Goal: Task Accomplishment & Management: Complete application form

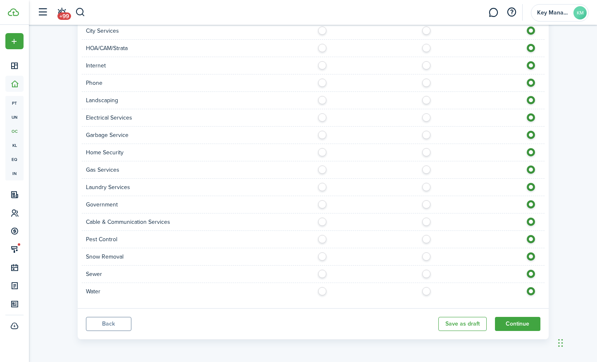
scroll to position [699, 0]
click at [502, 318] on button "Continue" at bounding box center [517, 324] width 45 height 14
click at [532, 323] on button "Continue" at bounding box center [517, 324] width 45 height 14
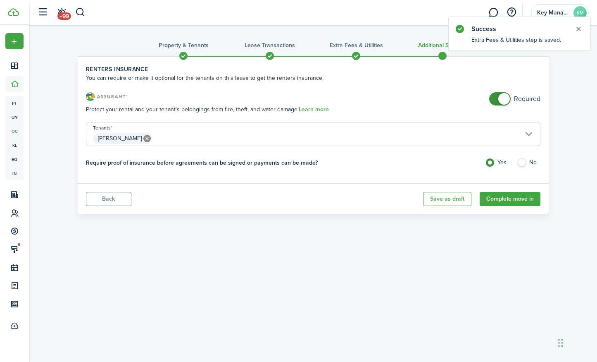
checkbox input "false"
click at [496, 101] on span at bounding box center [500, 98] width 8 height 13
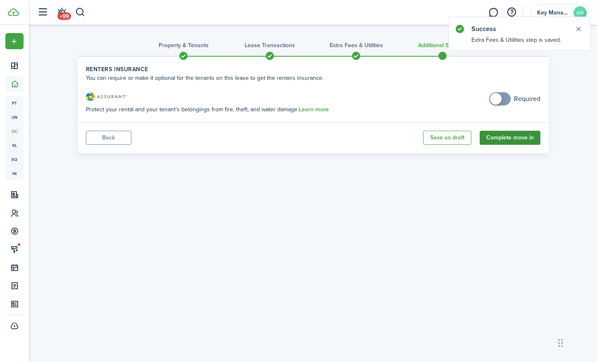
click at [519, 140] on button "Complete move in" at bounding box center [510, 138] width 61 height 14
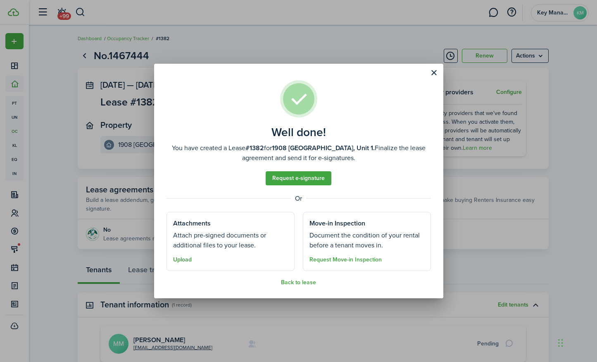
click at [175, 258] on button "Upload" at bounding box center [182, 259] width 19 height 7
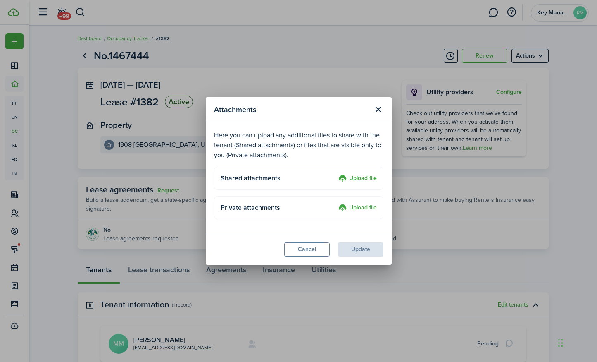
click at [361, 177] on label "Upload file" at bounding box center [357, 179] width 38 height 10
click at [336, 174] on input "Upload file" at bounding box center [336, 174] width 0 height 0
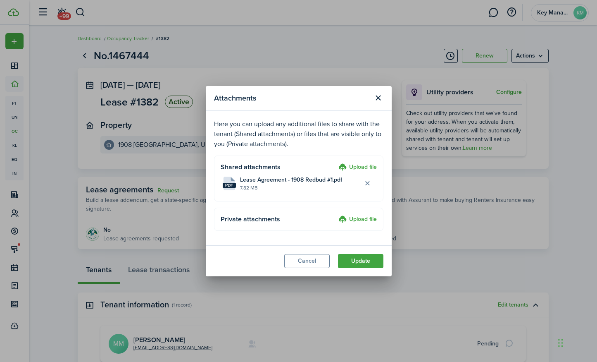
click at [356, 259] on button "Update" at bounding box center [360, 261] width 45 height 14
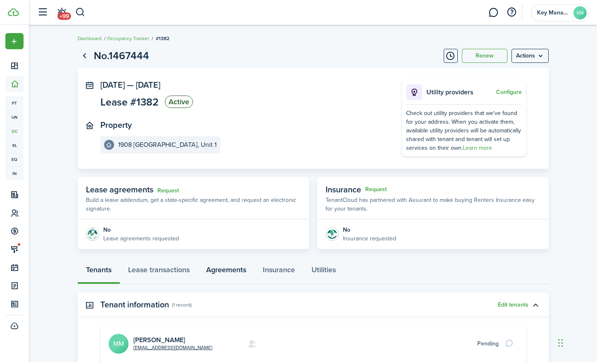
click at [216, 276] on link "Agreements" at bounding box center [226, 271] width 57 height 25
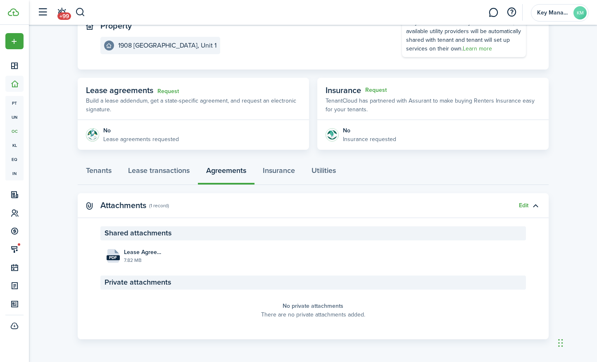
scroll to position [99, 0]
click at [519, 199] on panel-main-header "Attachments (1 record) Edit" at bounding box center [313, 205] width 471 height 25
click at [520, 203] on button "Edit" at bounding box center [524, 205] width 10 height 7
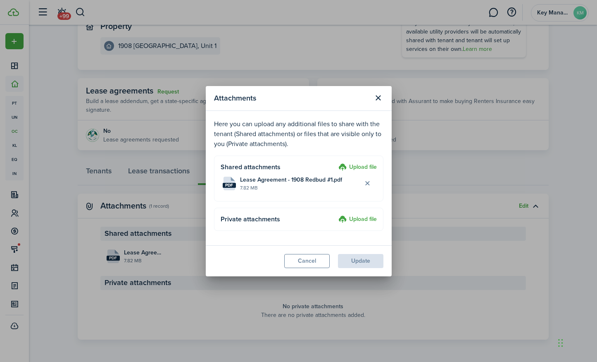
click at [350, 215] on label "Upload file" at bounding box center [357, 219] width 38 height 10
click at [336, 214] on input "Upload file" at bounding box center [336, 214] width 0 height 0
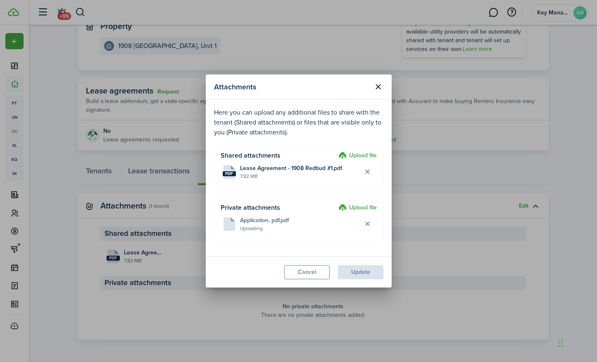
click at [350, 207] on label "Upload file" at bounding box center [357, 208] width 38 height 10
click at [336, 203] on input "Upload file" at bounding box center [336, 203] width 0 height 0
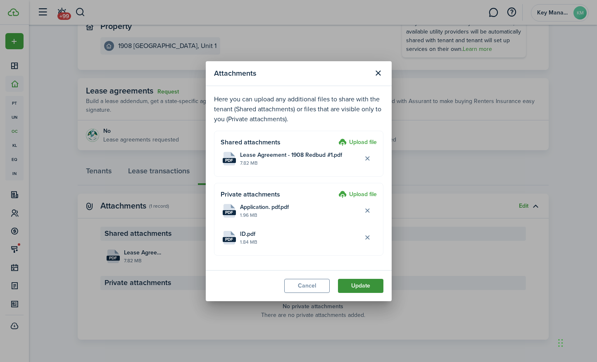
click at [360, 284] on button "Update" at bounding box center [360, 286] width 45 height 14
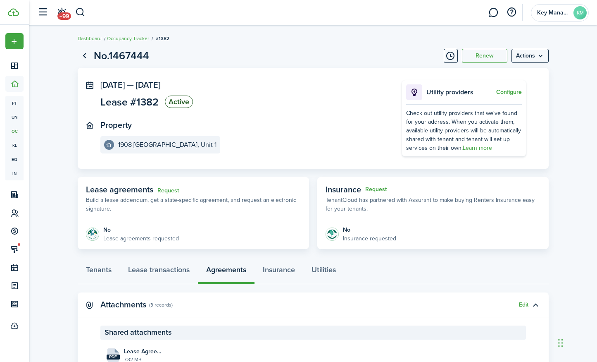
scroll to position [0, 0]
click at [150, 268] on link "Lease transactions" at bounding box center [159, 271] width 78 height 25
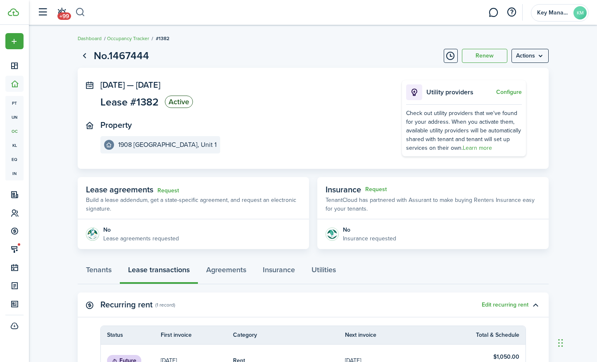
click at [77, 10] on button "button" at bounding box center [80, 12] width 10 height 14
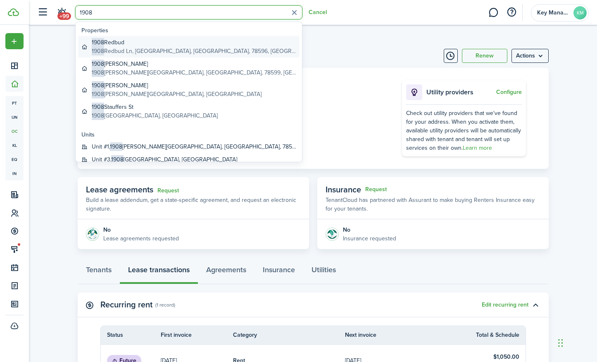
type input "1908"
click at [160, 41] on global-search-item-title "1908 [GEOGRAPHIC_DATA]" at bounding box center [194, 42] width 205 height 9
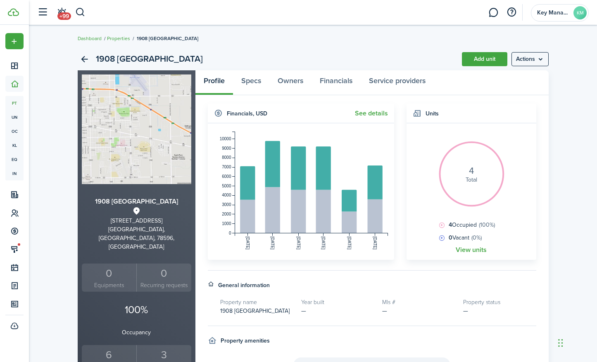
click at [112, 347] on div "6" at bounding box center [109, 355] width 51 height 16
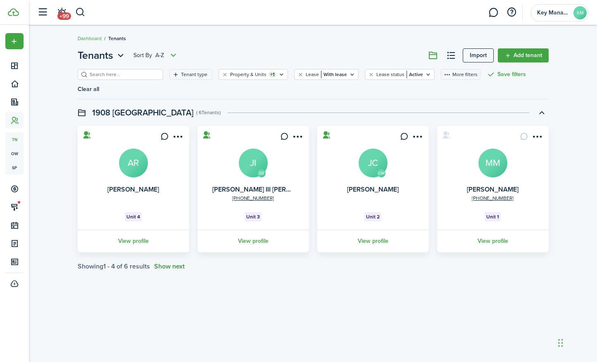
click at [169, 265] on button "Show next" at bounding box center [169, 265] width 31 height 7
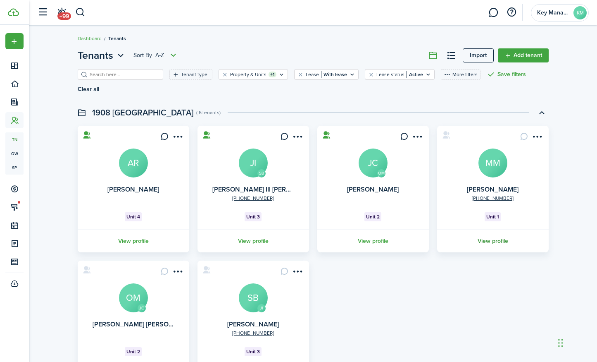
click at [510, 241] on link "View profile" at bounding box center [493, 240] width 114 height 23
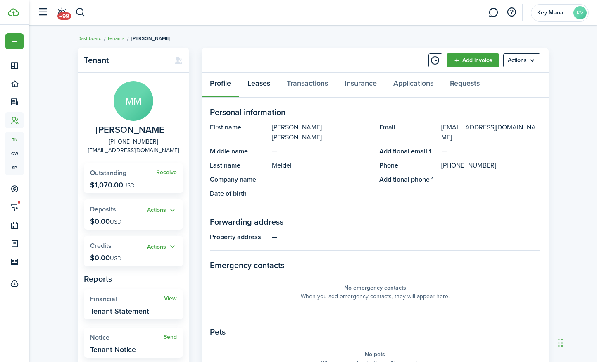
click at [259, 83] on link "Leases" at bounding box center [258, 85] width 39 height 25
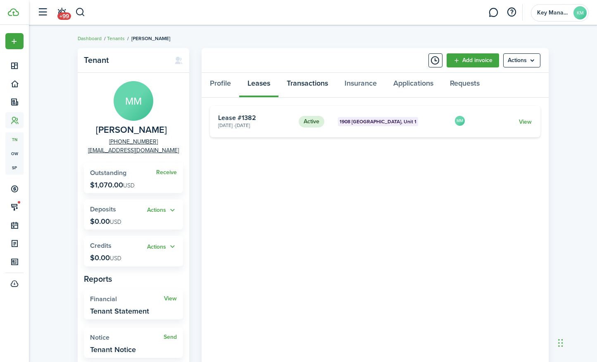
click at [304, 94] on link "Transactions" at bounding box center [308, 85] width 58 height 25
